Goal: Task Accomplishment & Management: Use online tool/utility

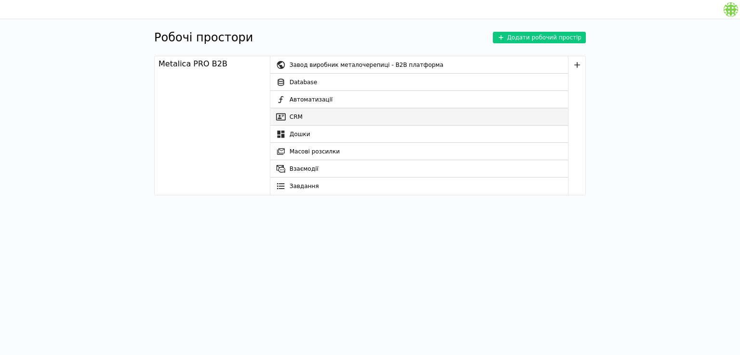
click at [306, 118] on link "CRM" at bounding box center [419, 116] width 298 height 17
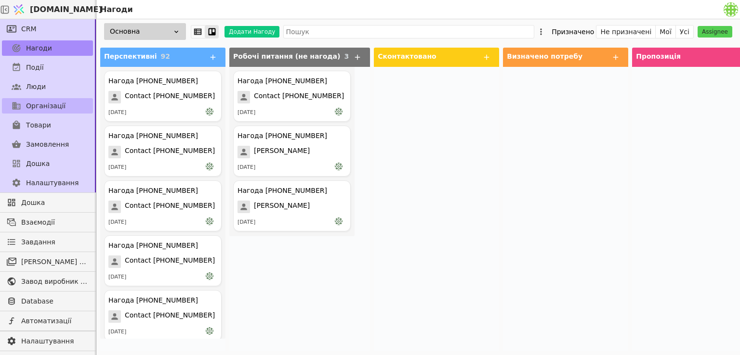
click at [23, 107] on link "Організації" at bounding box center [47, 105] width 91 height 15
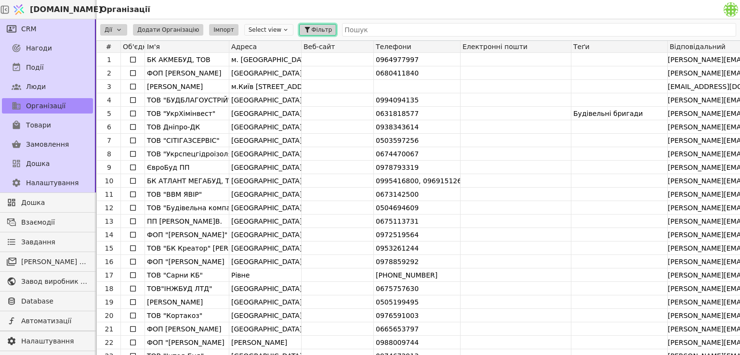
click at [299, 34] on button "Фільтр" at bounding box center [317, 30] width 37 height 12
click at [311, 28] on span "Фільтр" at bounding box center [321, 30] width 21 height 9
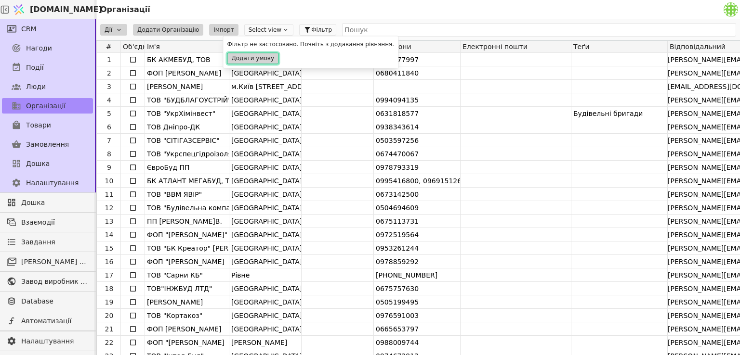
click at [259, 58] on button "Додати умову" at bounding box center [253, 59] width 52 height 12
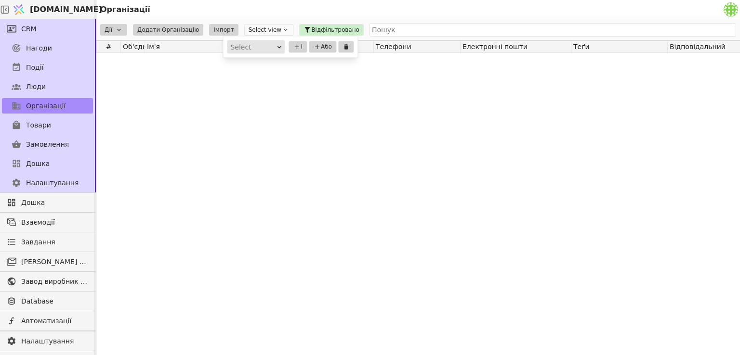
click at [277, 45] on icon at bounding box center [279, 47] width 6 height 6
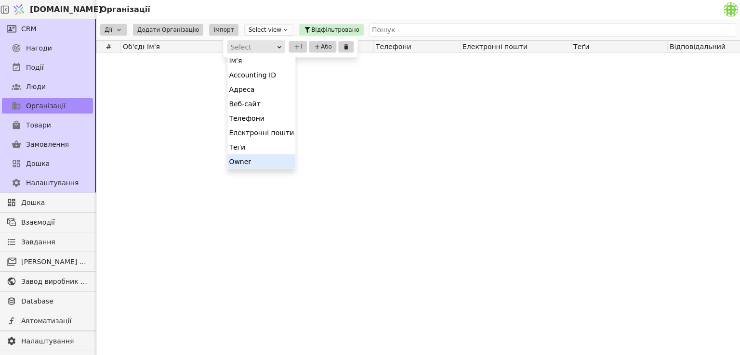
click at [239, 164] on div "Owner" at bounding box center [261, 161] width 68 height 14
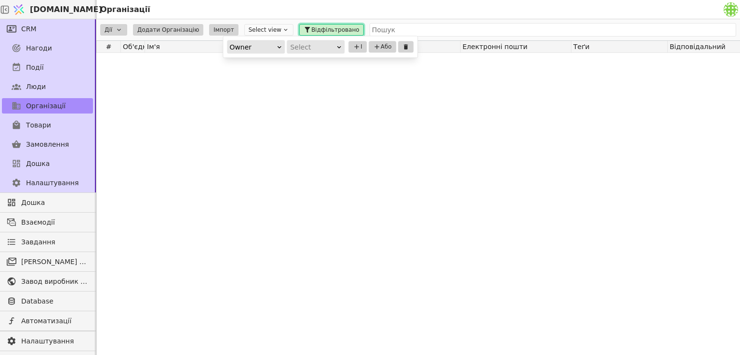
drag, startPoint x: 317, startPoint y: 31, endPoint x: 313, endPoint y: 89, distance: 58.4
click at [313, 89] on div "Дії Додати Організацію Імпорт Select view Відфільтровано Owner Select І Або # О…" at bounding box center [417, 187] width 643 height 336
click at [340, 45] on icon at bounding box center [339, 47] width 6 height 6
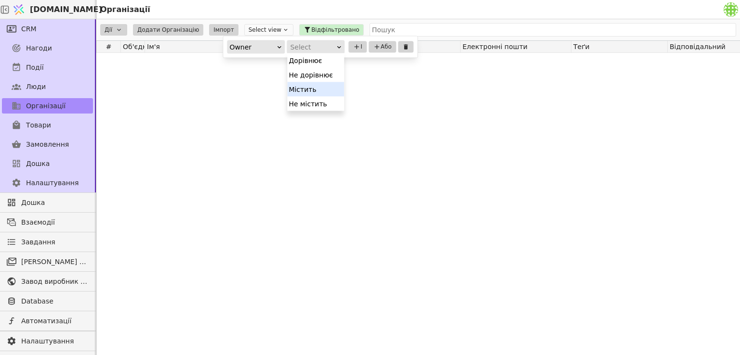
click at [308, 88] on div "Містить" at bounding box center [315, 89] width 57 height 14
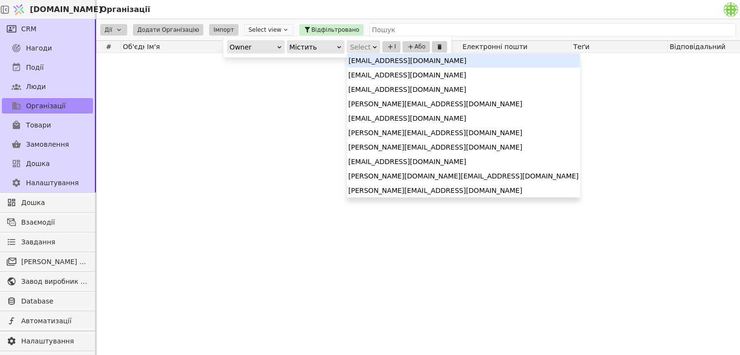
click at [372, 48] on icon at bounding box center [375, 47] width 6 height 6
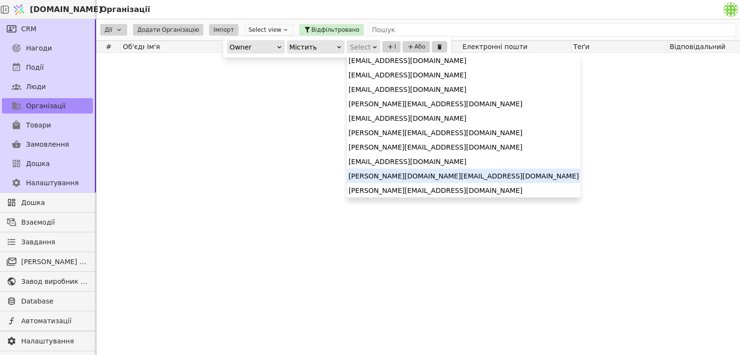
click at [369, 176] on div "[PERSON_NAME][DOMAIN_NAME][EMAIL_ADDRESS][DOMAIN_NAME]" at bounding box center [463, 176] width 233 height 14
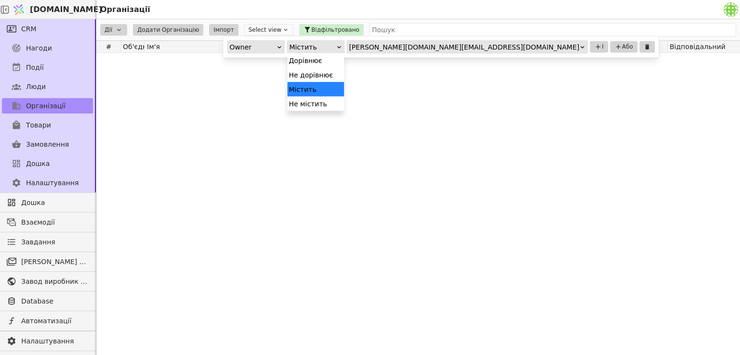
click at [340, 46] on icon at bounding box center [339, 47] width 6 height 6
click at [307, 63] on div "Дорівнює" at bounding box center [315, 60] width 57 height 14
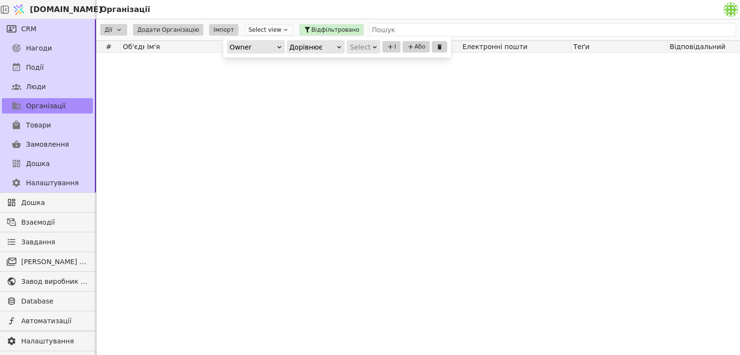
click at [367, 48] on div "Select" at bounding box center [360, 46] width 21 height 13
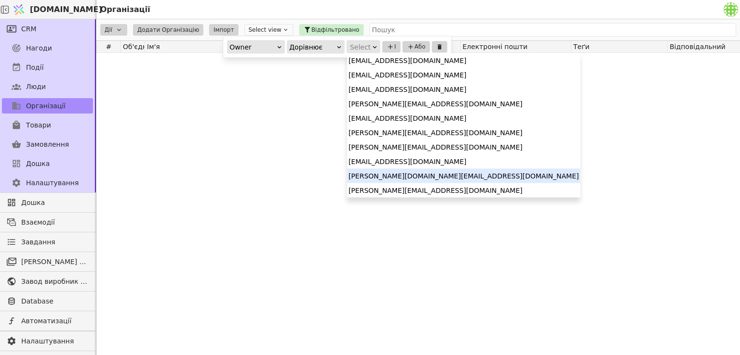
click at [366, 179] on div "[PERSON_NAME][DOMAIN_NAME][EMAIL_ADDRESS][DOMAIN_NAME]" at bounding box center [463, 176] width 233 height 14
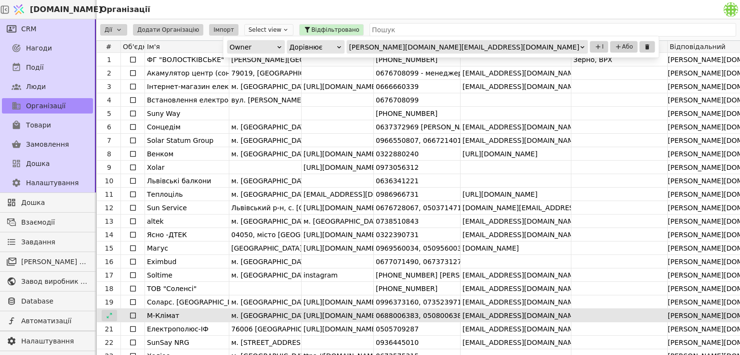
click at [107, 316] on icon at bounding box center [109, 316] width 7 height 7
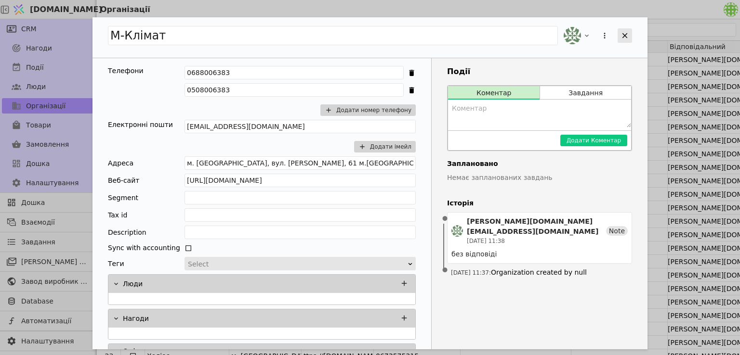
click at [625, 36] on icon "Add Opportunity" at bounding box center [624, 35] width 5 height 5
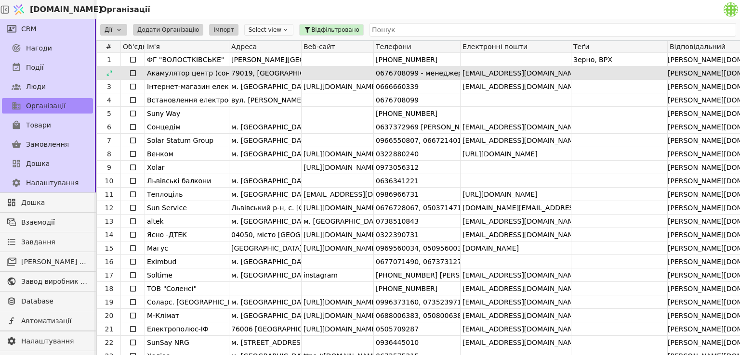
click at [247, 72] on div "79019, [GEOGRAPHIC_DATA], [GEOGRAPHIC_DATA], [GEOGRAPHIC_DATA]. [GEOGRAPHIC_DAT…" at bounding box center [266, 72] width 70 height 13
click at [111, 70] on icon at bounding box center [108, 72] width 5 height 5
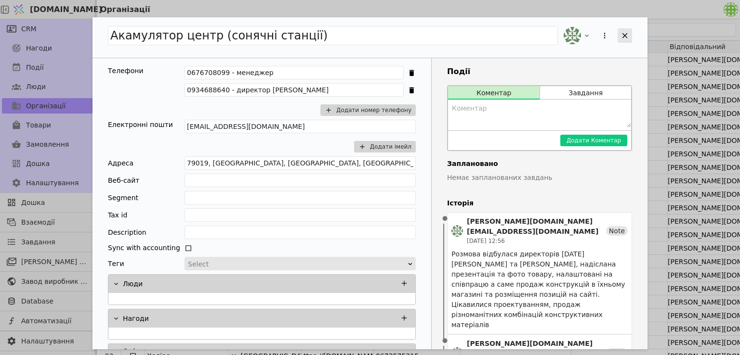
click at [624, 39] on icon "Add Opportunity" at bounding box center [624, 35] width 9 height 9
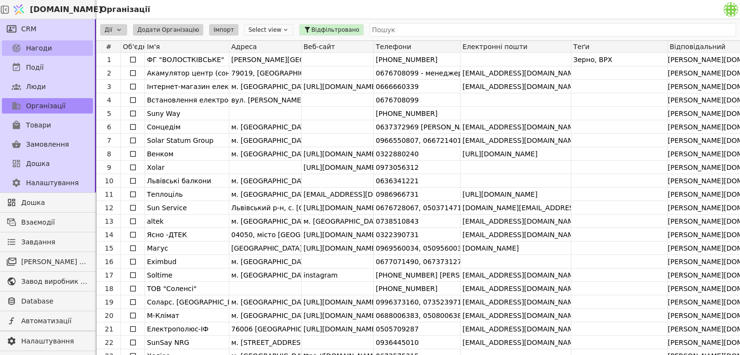
click at [40, 48] on span "Нагоди" at bounding box center [39, 48] width 26 height 10
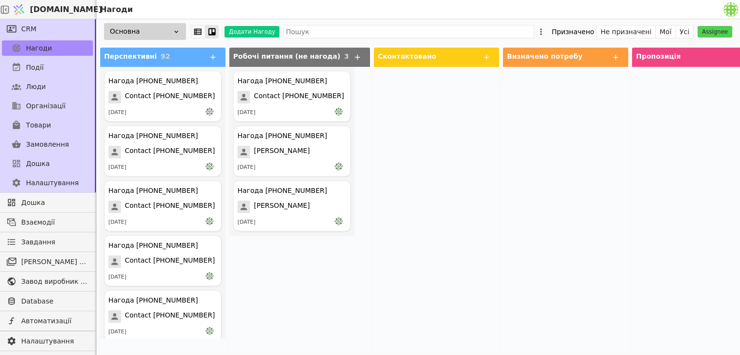
click at [332, 56] on div "Робочі питання (не нагода) 3" at bounding box center [299, 57] width 141 height 19
click at [478, 130] on div at bounding box center [436, 209] width 125 height 285
click at [465, 141] on div at bounding box center [436, 209] width 125 height 285
